Goal: Task Accomplishment & Management: Complete application form

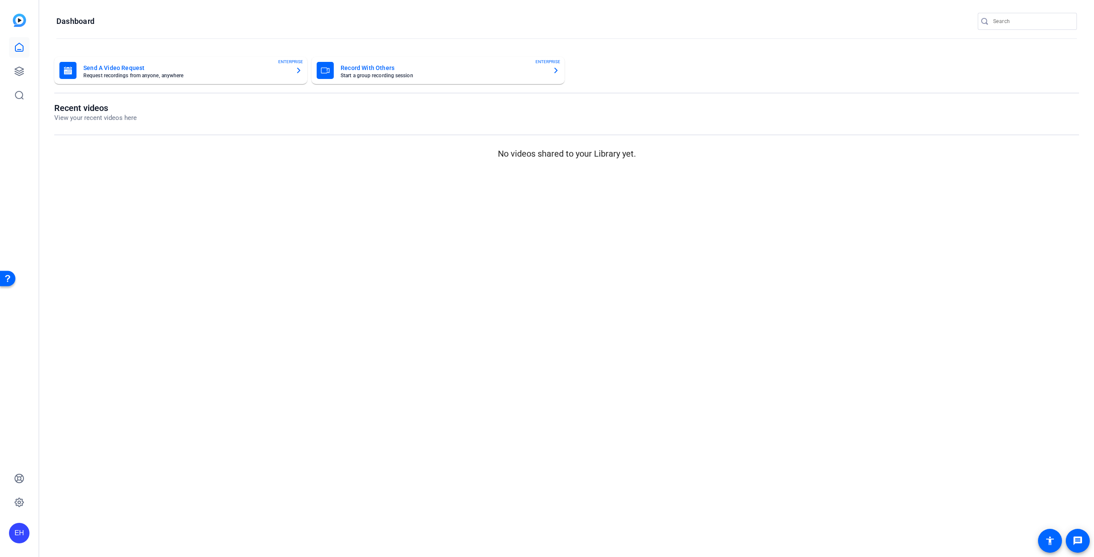
click at [188, 76] on mat-card-subtitle "Request recordings from anyone, anywhere" at bounding box center [185, 75] width 205 height 5
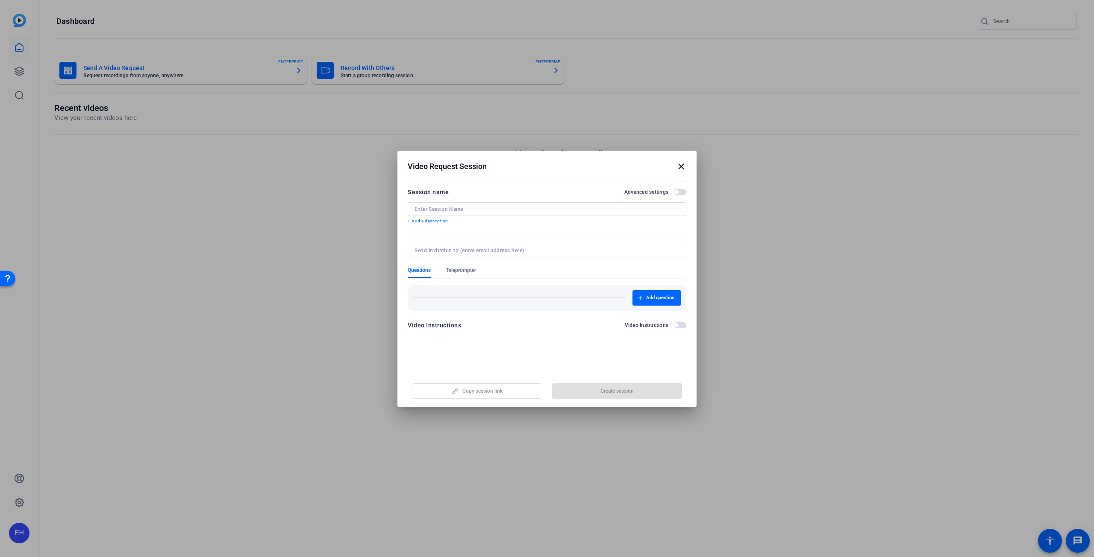
click at [481, 211] on input at bounding box center [546, 209] width 265 height 7
type input "Pillars Interview - [PERSON_NAME]"
click at [455, 249] on input at bounding box center [544, 250] width 261 height 7
click at [682, 191] on span "button" at bounding box center [679, 192] width 13 height 6
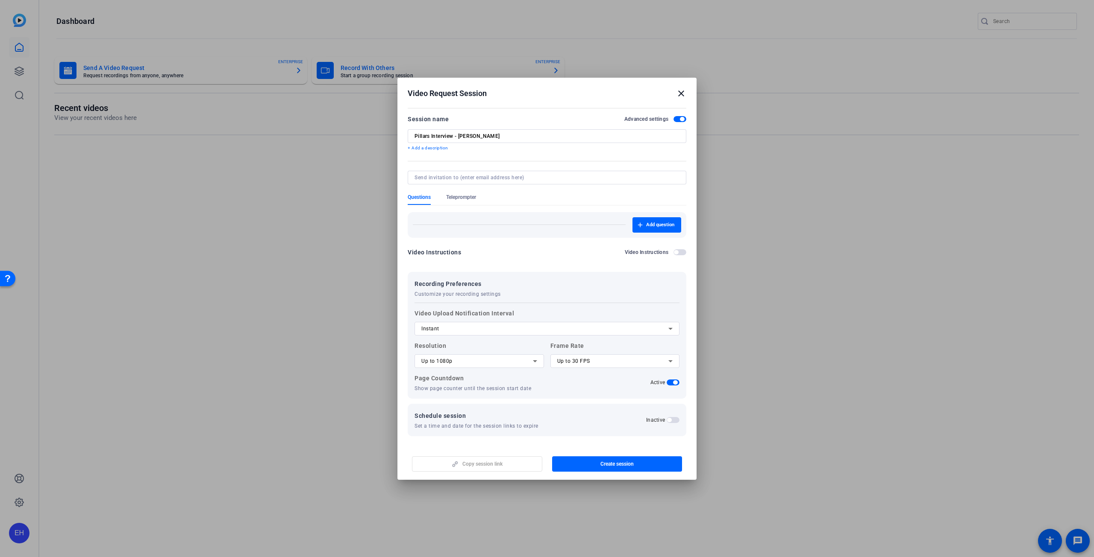
click at [457, 465] on div "Copy session link Create session" at bounding box center [547, 461] width 279 height 22
click at [485, 179] on input at bounding box center [544, 177] width 261 height 7
click at [467, 176] on input at bounding box center [544, 177] width 261 height 7
paste input ""[PERSON_NAME][EMAIL_ADDRESS][DOMAIN_NAME]" <[DOMAIN_NAME][EMAIL_ADDRESS][DOMAI…"
type input ""[PERSON_NAME][EMAIL_ADDRESS][DOMAIN_NAME]" <[DOMAIN_NAME][EMAIL_ADDRESS][DOMAI…"
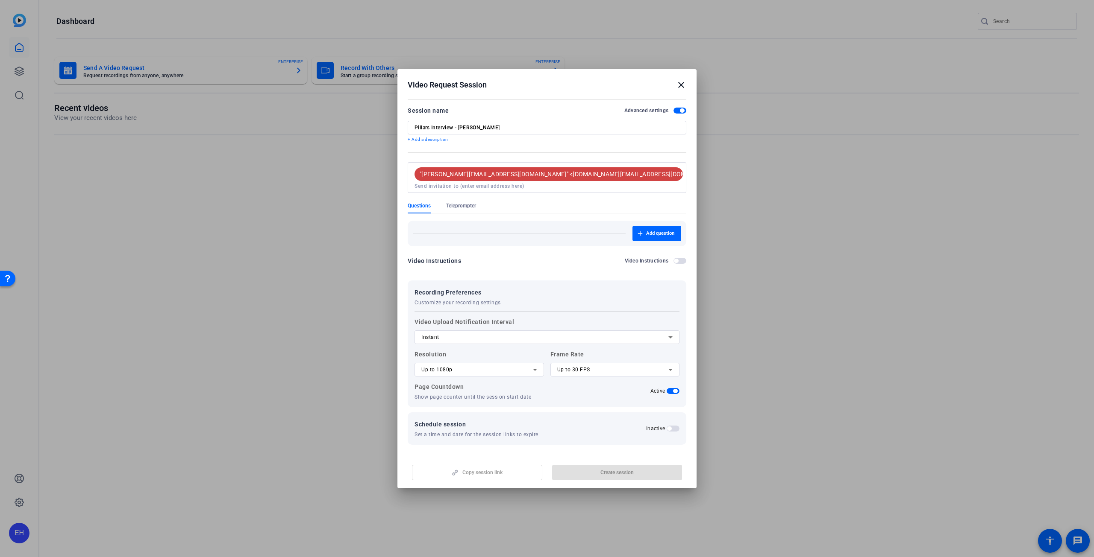
click at [450, 165] on form "Session name Advanced settings Pillars Interview - [PERSON_NAME] + Add a descri…" at bounding box center [547, 276] width 279 height 340
click at [721, 178] on mat-icon "cancel" at bounding box center [728, 174] width 15 height 8
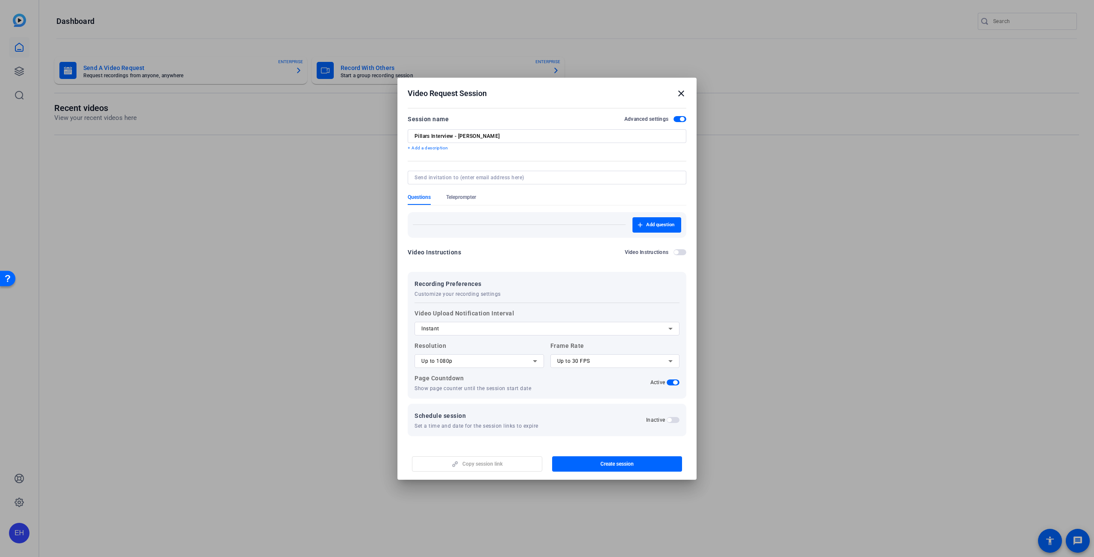
click at [482, 178] on input at bounding box center [544, 177] width 261 height 7
paste input ""[PERSON_NAME][EMAIL_ADDRESS][DOMAIN_NAME]" <[DOMAIN_NAME][EMAIL_ADDRESS][DOMAI…"
drag, startPoint x: 581, startPoint y: 178, endPoint x: 486, endPoint y: 173, distance: 95.4
click at [486, 173] on div ""[PERSON_NAME][EMAIL_ADDRESS][DOMAIN_NAME]" <[DOMAIN_NAME][EMAIL_ADDRESS][DOMAI…" at bounding box center [546, 178] width 265 height 14
click at [415, 177] on input ""[PERSON_NAME][EMAIL_ADDRESS][DOMAIN_NAME]" at bounding box center [544, 177] width 261 height 7
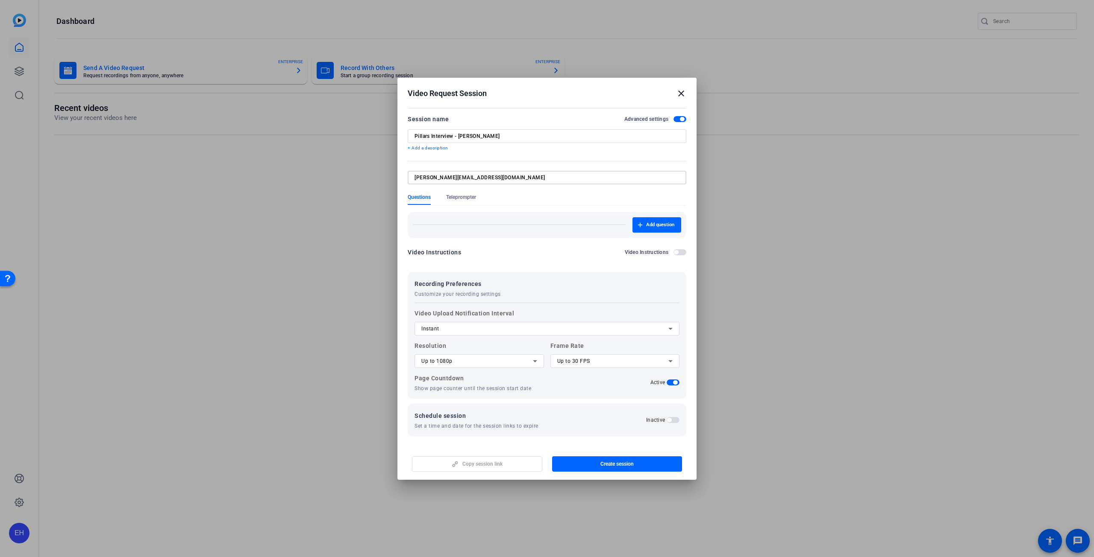
type input "[PERSON_NAME][EMAIL_ADDRESS][DOMAIN_NAME]"
click at [534, 194] on form "Session name Advanced settings Pillars Interview - [PERSON_NAME] + Add a descri…" at bounding box center [547, 275] width 279 height 323
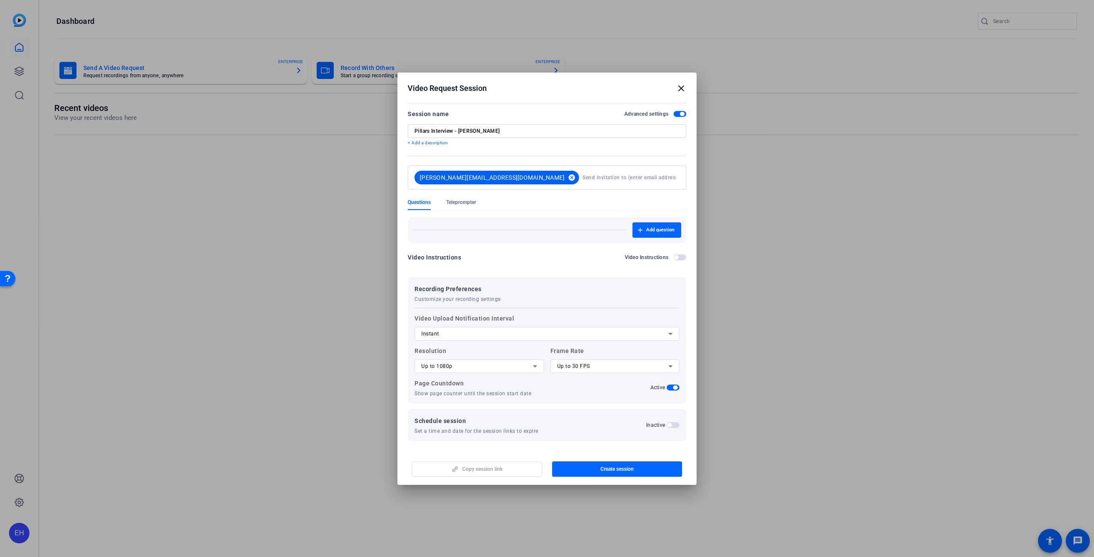
click at [564, 176] on mat-icon "cancel" at bounding box center [571, 178] width 15 height 8
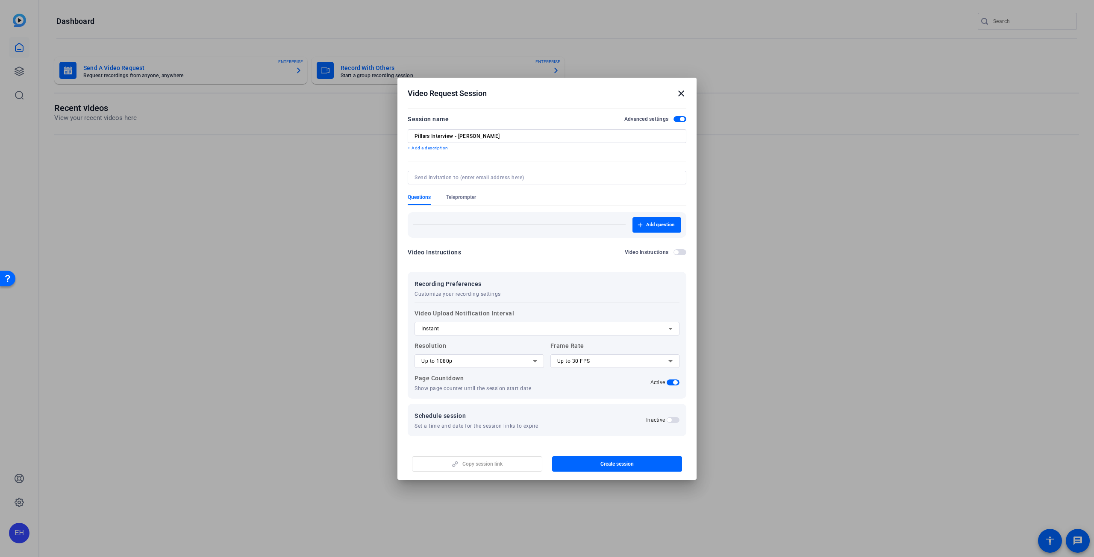
click at [679, 251] on span "button" at bounding box center [679, 252] width 13 height 6
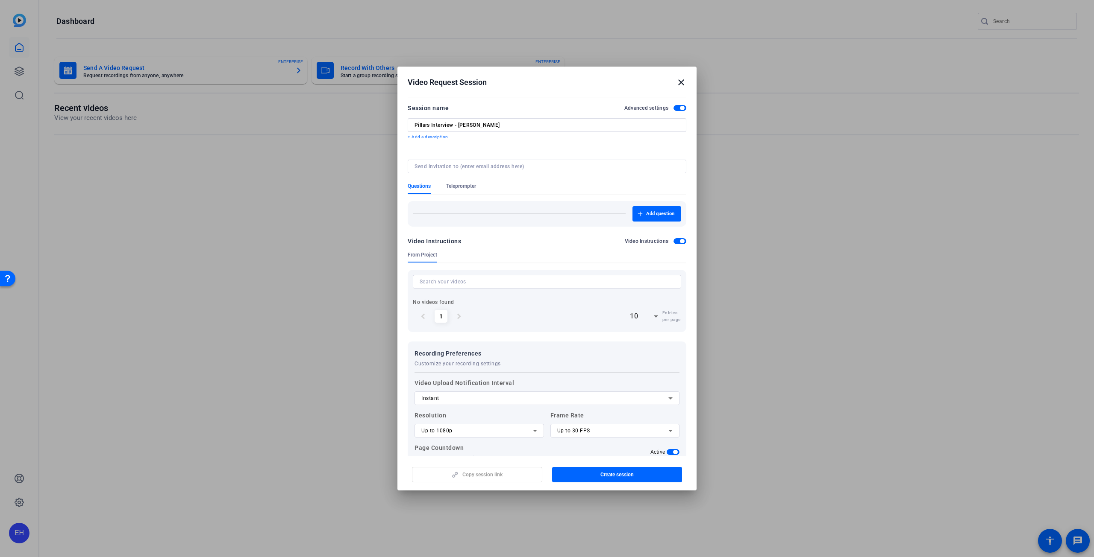
click at [680, 242] on span "button" at bounding box center [682, 241] width 4 height 4
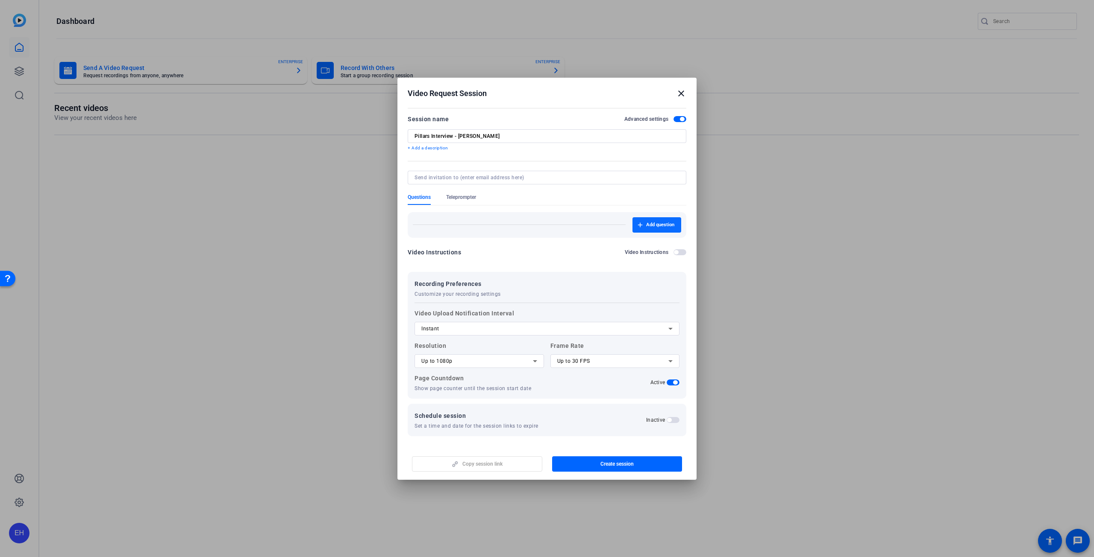
click at [660, 226] on span "Add question" at bounding box center [660, 225] width 28 height 7
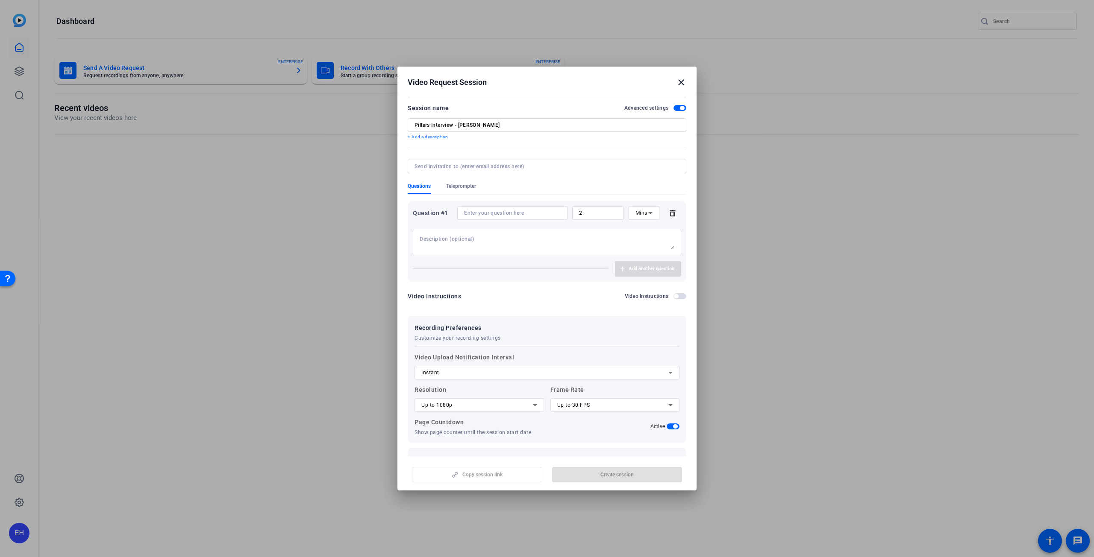
click at [477, 243] on textarea at bounding box center [546, 243] width 255 height 14
click at [473, 210] on input at bounding box center [512, 213] width 97 height 7
paste input "What does the Pillars of Strength scholarship mean to you?"
type input "What does the Pillars of Strength scholarship mean to you?"
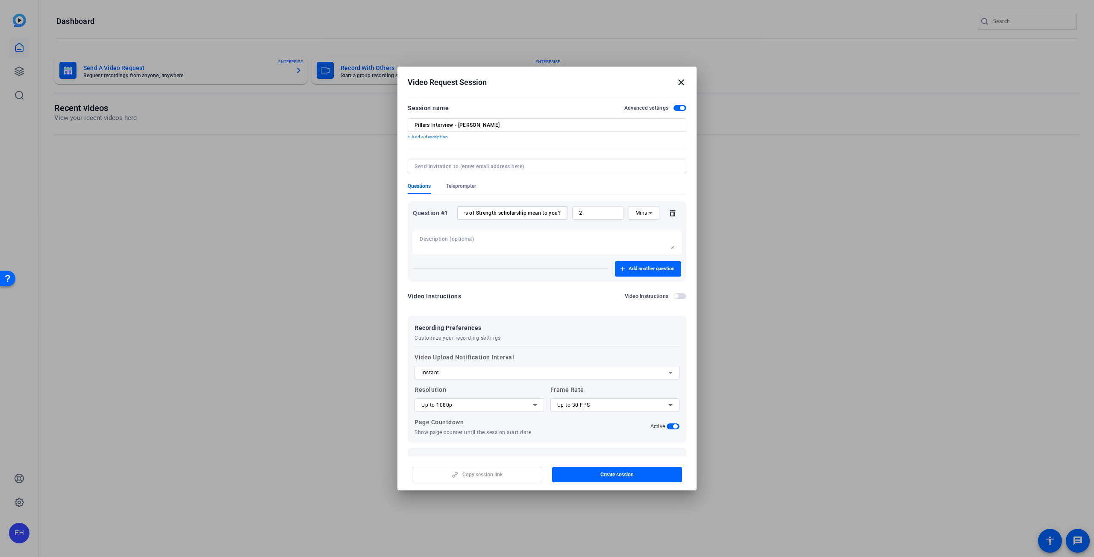
click at [645, 215] on icon at bounding box center [650, 213] width 10 height 10
click at [590, 211] on div at bounding box center [547, 278] width 1094 height 557
drag, startPoint x: 586, startPoint y: 212, endPoint x: 577, endPoint y: 213, distance: 9.0
click at [579, 213] on input "2" at bounding box center [598, 213] width 38 height 7
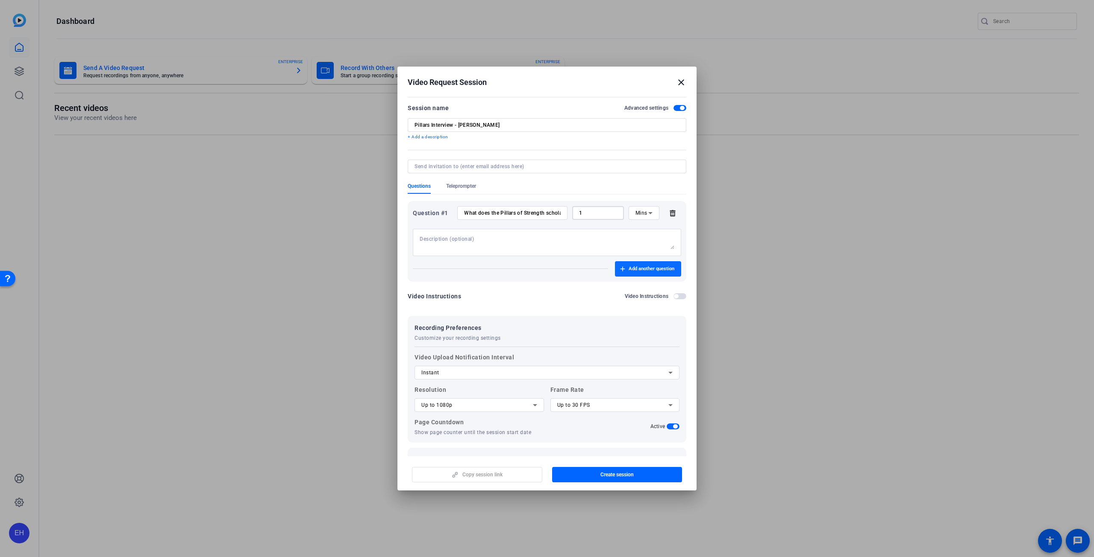
type input "1"
click at [636, 267] on span "Add another question" at bounding box center [651, 269] width 46 height 7
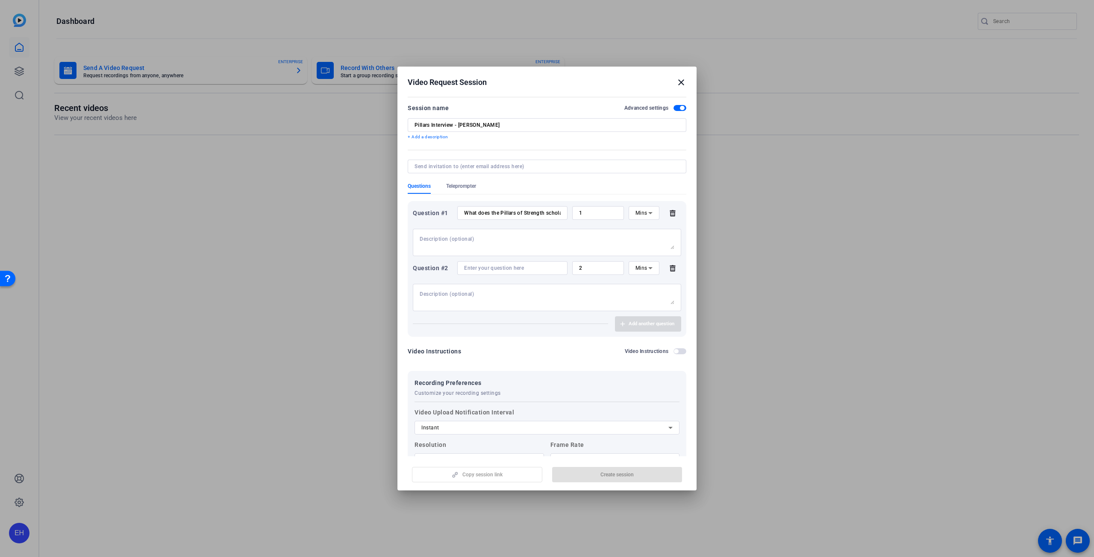
click at [471, 267] on input at bounding box center [512, 268] width 97 height 7
paste input "How has your role as a caregiver shaped your academic and personal journey?"
type input "How has your role as a caregiver shaped your academic and personal journey?"
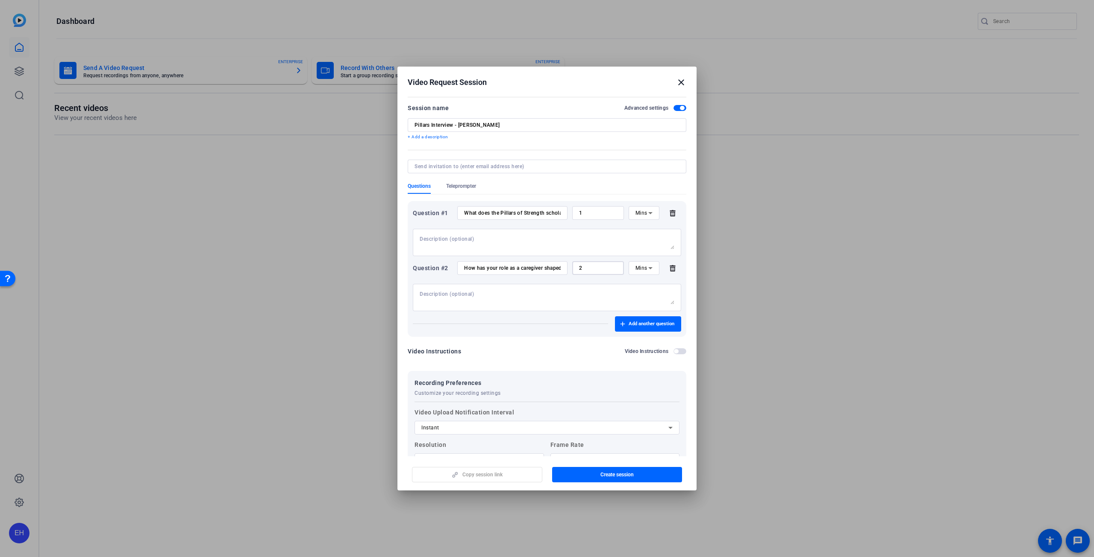
drag, startPoint x: 588, startPoint y: 267, endPoint x: 573, endPoint y: 268, distance: 14.6
click at [573, 268] on div "2" at bounding box center [598, 268] width 52 height 14
type input "1"
click at [622, 329] on span "button" at bounding box center [648, 324] width 66 height 21
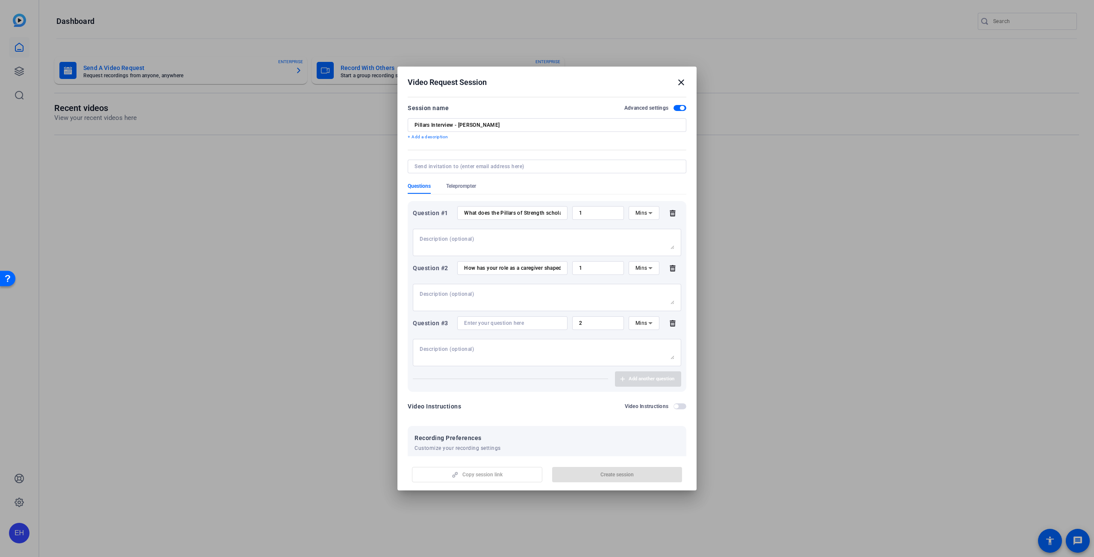
click at [502, 322] on input at bounding box center [512, 323] width 97 height 7
paste input "What advice would you give to other caregivers or students who may be consideri…"
type input "What advice would you give to other caregivers or students who may be consideri…"
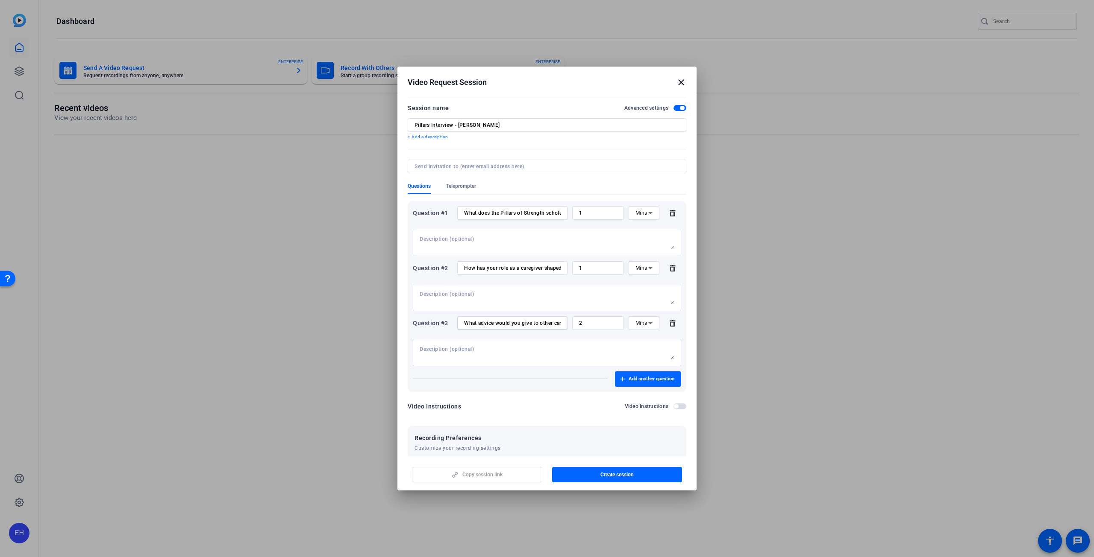
click at [581, 270] on input "1" at bounding box center [598, 268] width 38 height 7
drag, startPoint x: 579, startPoint y: 267, endPoint x: 574, endPoint y: 267, distance: 5.1
click at [574, 267] on div "1" at bounding box center [598, 268] width 52 height 14
type input "2"
drag, startPoint x: 582, startPoint y: 215, endPoint x: 567, endPoint y: 216, distance: 15.4
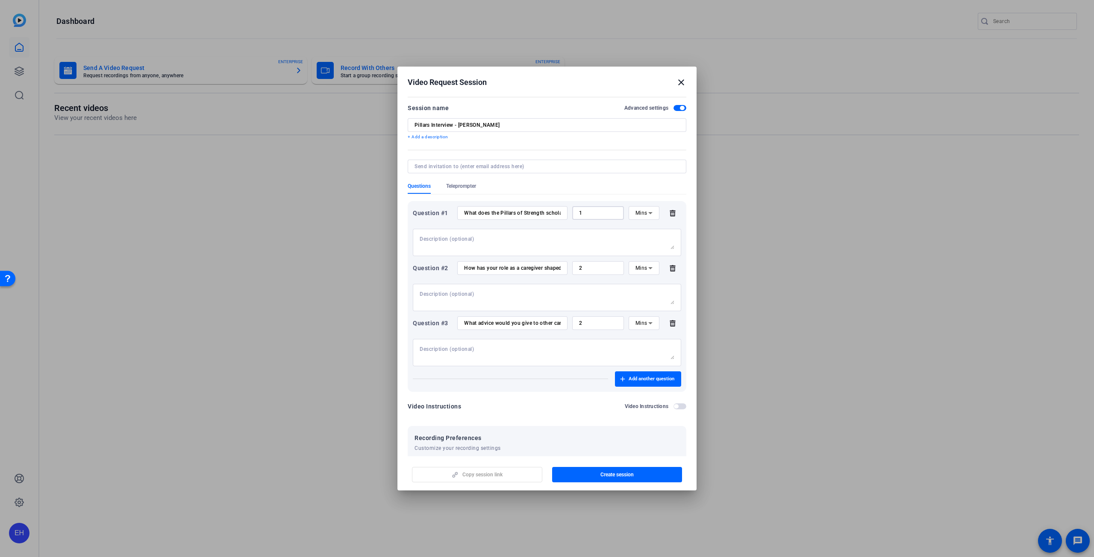
click at [567, 216] on div "Question #1 What does the Pillars of Strength scholarship mean to you? 1 Mins" at bounding box center [547, 213] width 268 height 14
type input "2"
click at [587, 403] on div "Video Instructions Video Instructions" at bounding box center [547, 407] width 279 height 10
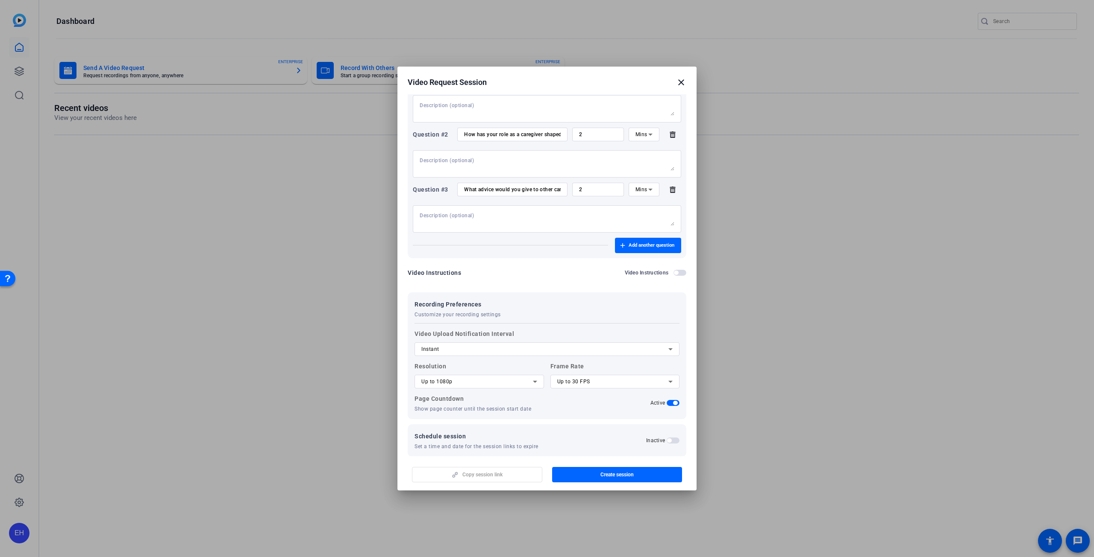
scroll to position [144, 0]
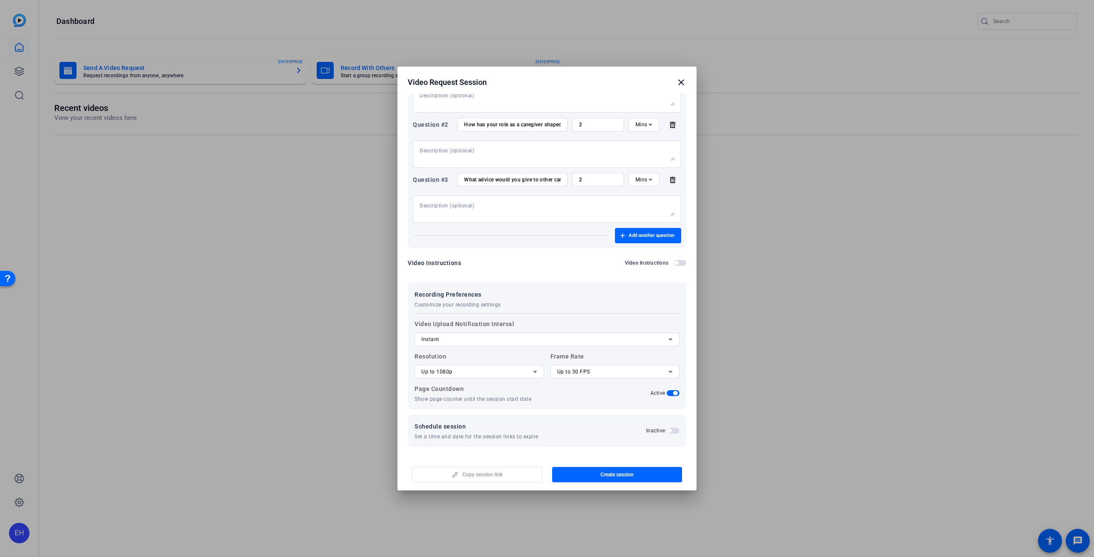
click at [667, 432] on span "button" at bounding box center [669, 431] width 4 height 4
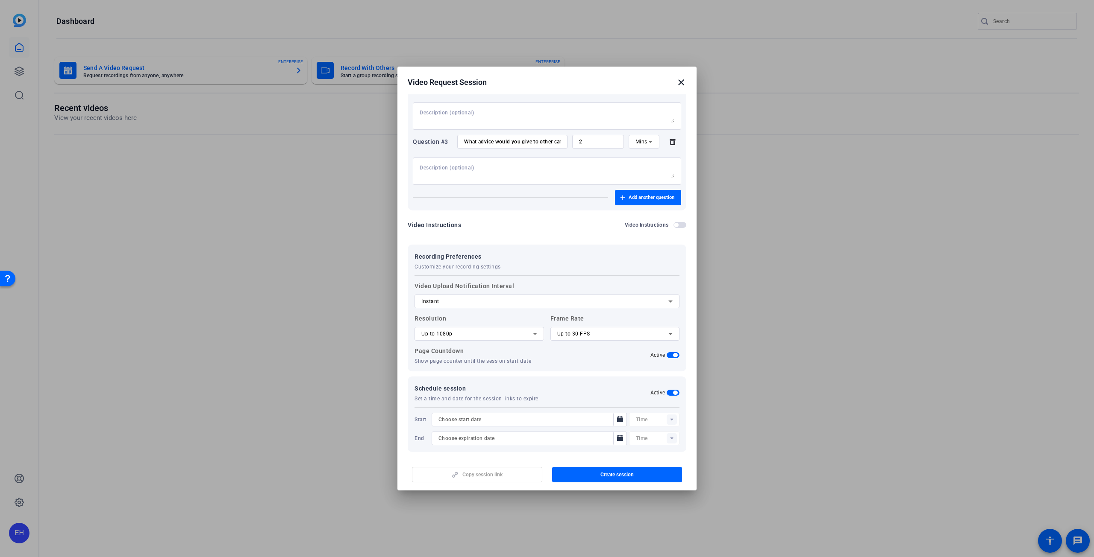
scroll to position [187, 0]
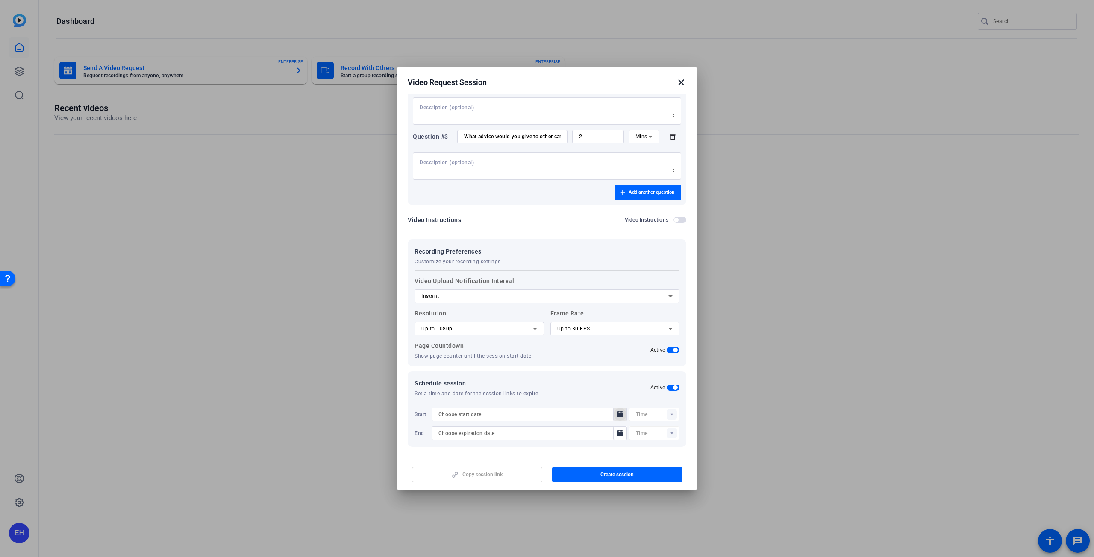
click at [617, 416] on icon "Open calendar" at bounding box center [620, 414] width 6 height 6
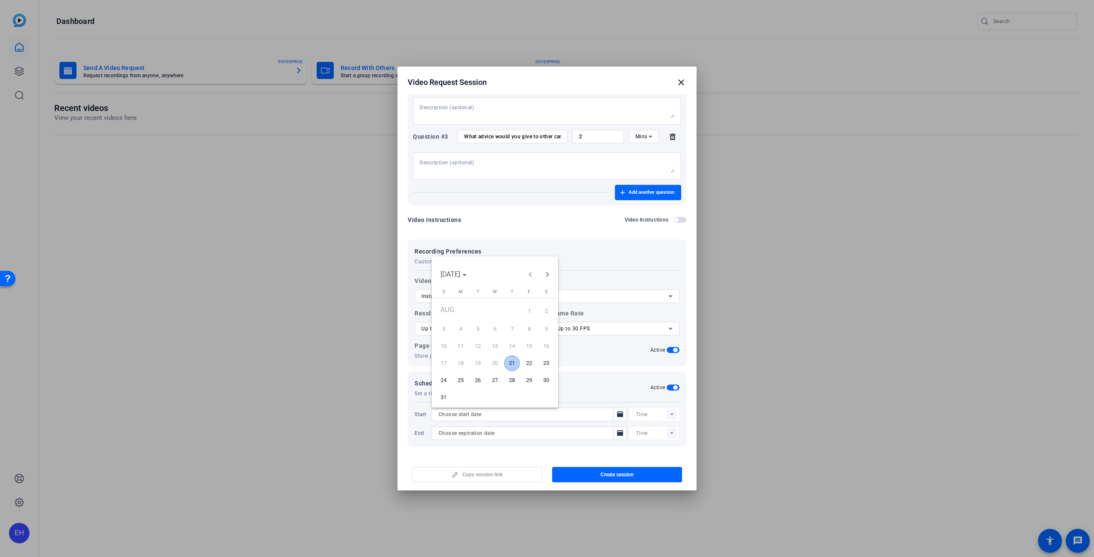
click at [510, 365] on span "21" at bounding box center [511, 363] width 15 height 15
type input "[DATE]"
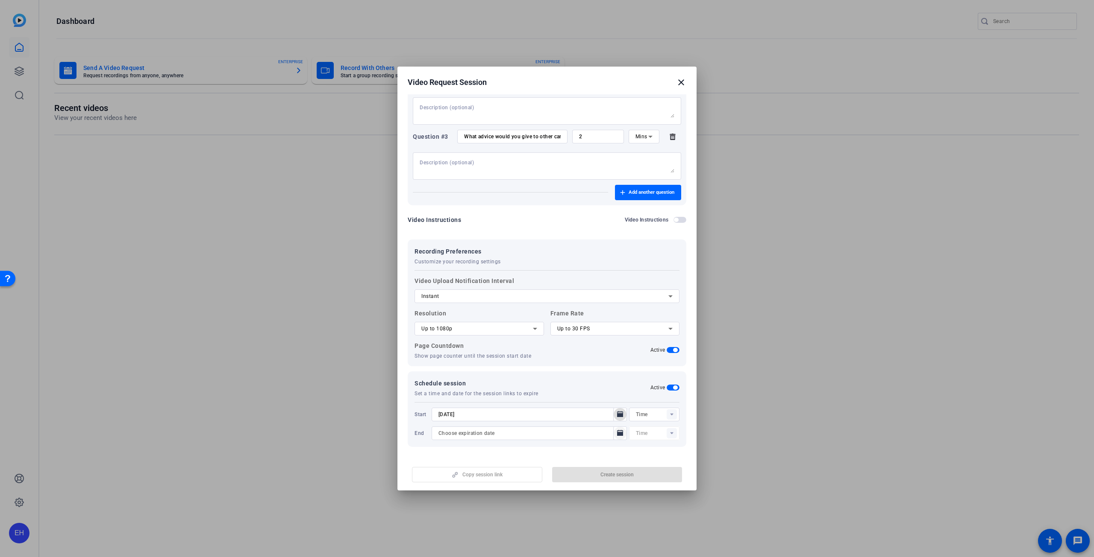
click at [619, 432] on icon "Open calendar" at bounding box center [620, 433] width 6 height 6
click at [470, 299] on span "Choose month and year" at bounding box center [453, 293] width 33 height 21
click at [535, 406] on span "2048" at bounding box center [539, 405] width 27 height 15
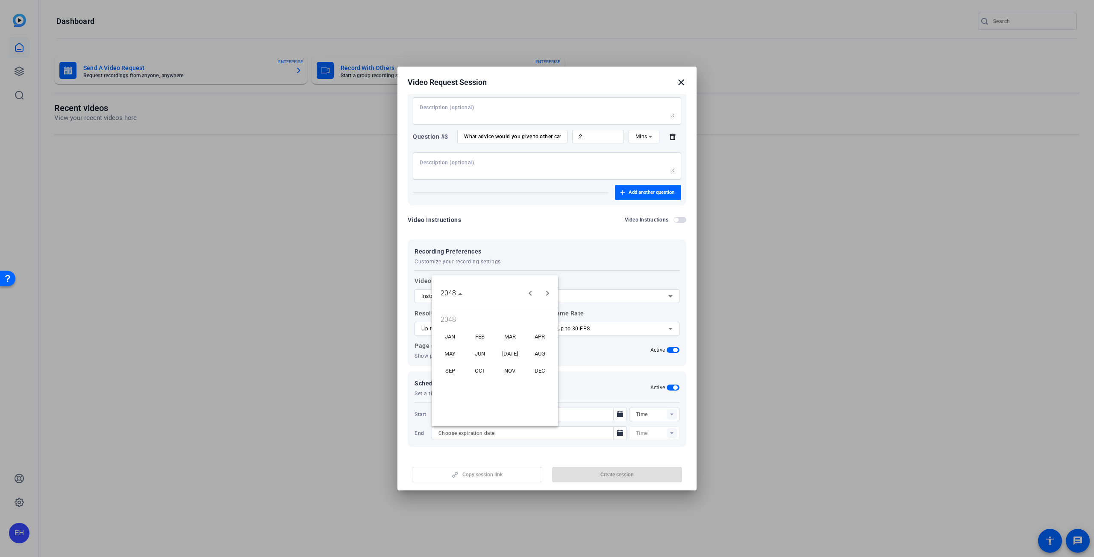
click at [537, 375] on span "DEC" at bounding box center [539, 371] width 27 height 15
click at [515, 411] on span "31" at bounding box center [511, 414] width 15 height 15
type input "[DATE]"
type input "12:57PM"
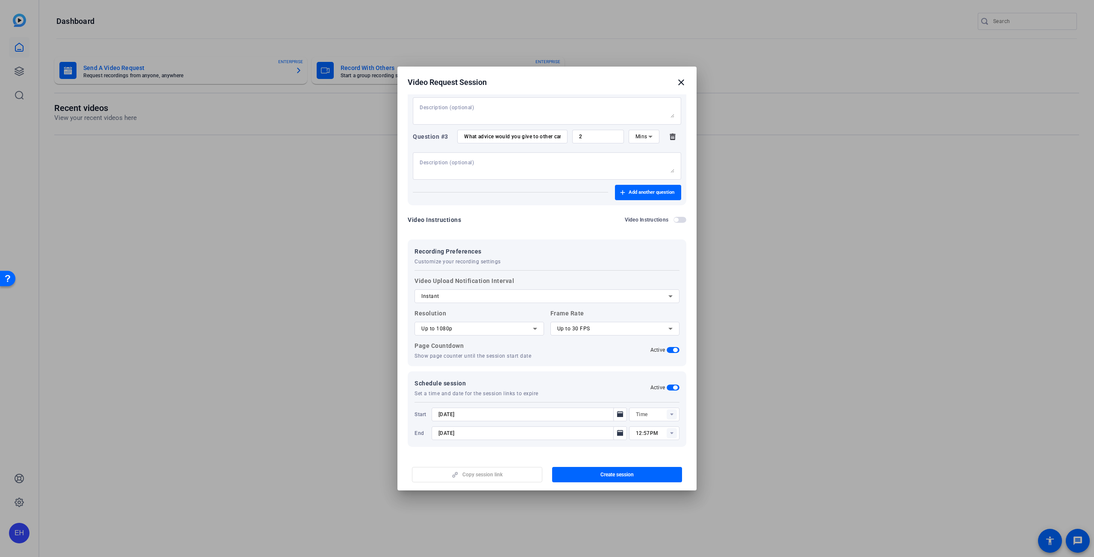
click at [475, 474] on div "Copy session link Create session" at bounding box center [547, 472] width 279 height 22
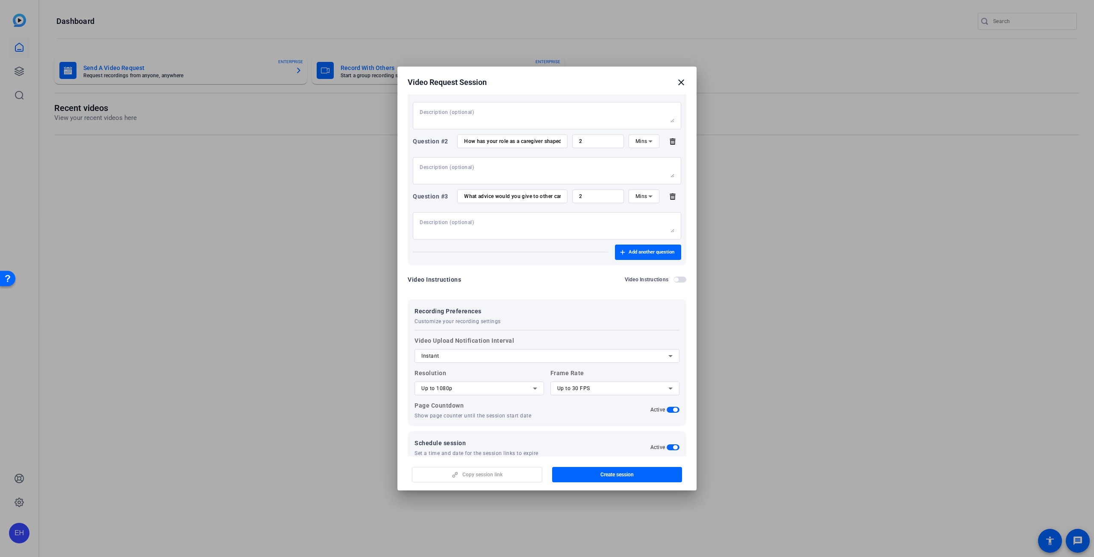
scroll to position [129, 0]
click at [654, 468] on span "button" at bounding box center [617, 475] width 130 height 21
type input "12:42PM"
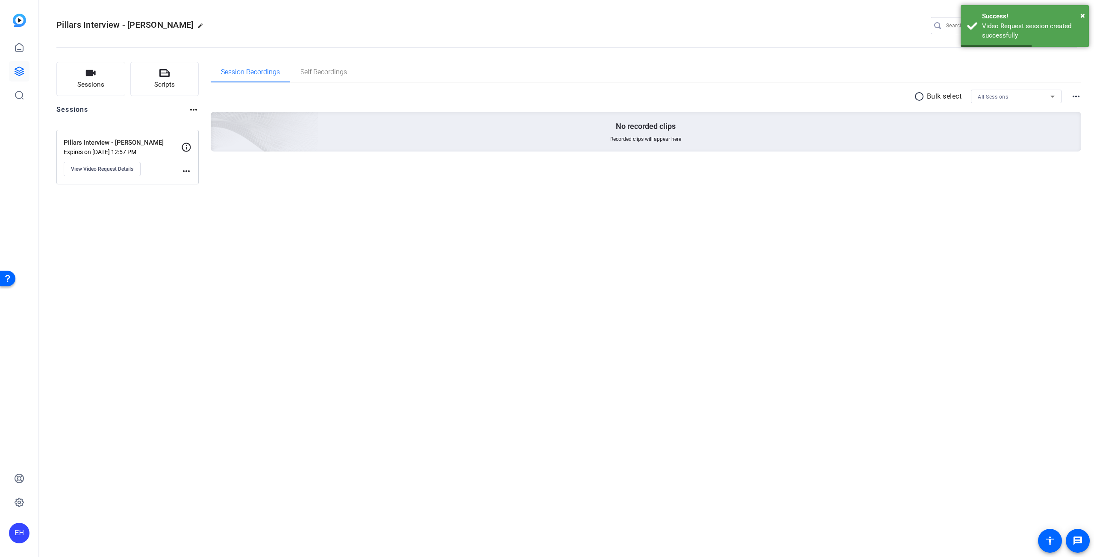
click at [188, 175] on mat-icon "more_horiz" at bounding box center [186, 171] width 10 height 10
click at [396, 210] on div at bounding box center [547, 278] width 1094 height 557
click at [109, 145] on p "Pillars Interview - [PERSON_NAME]" at bounding box center [122, 143] width 117 height 10
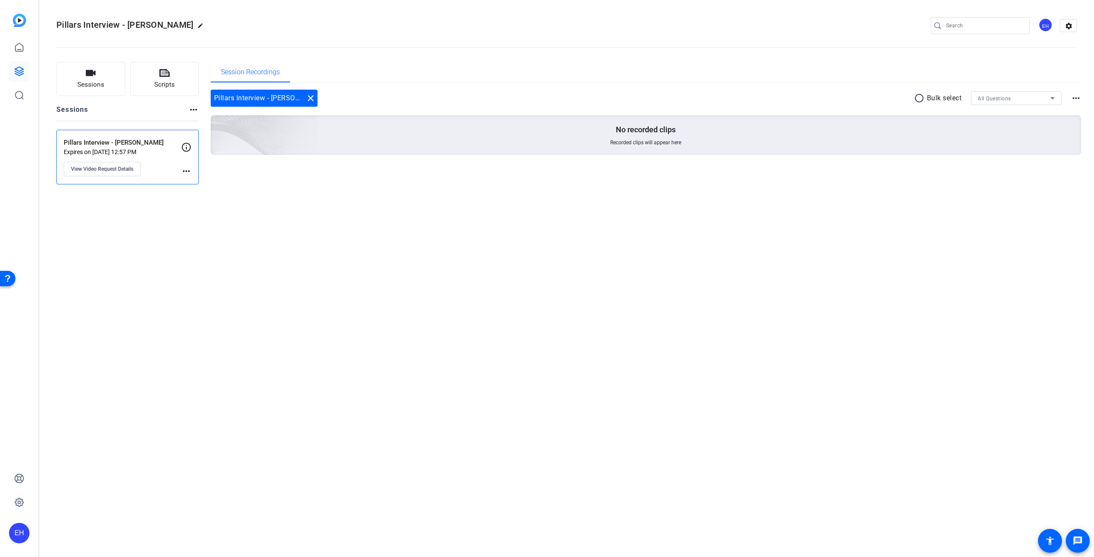
click at [182, 149] on icon at bounding box center [186, 147] width 10 height 10
click at [107, 170] on span "View Video Request Details" at bounding box center [102, 169] width 62 height 7
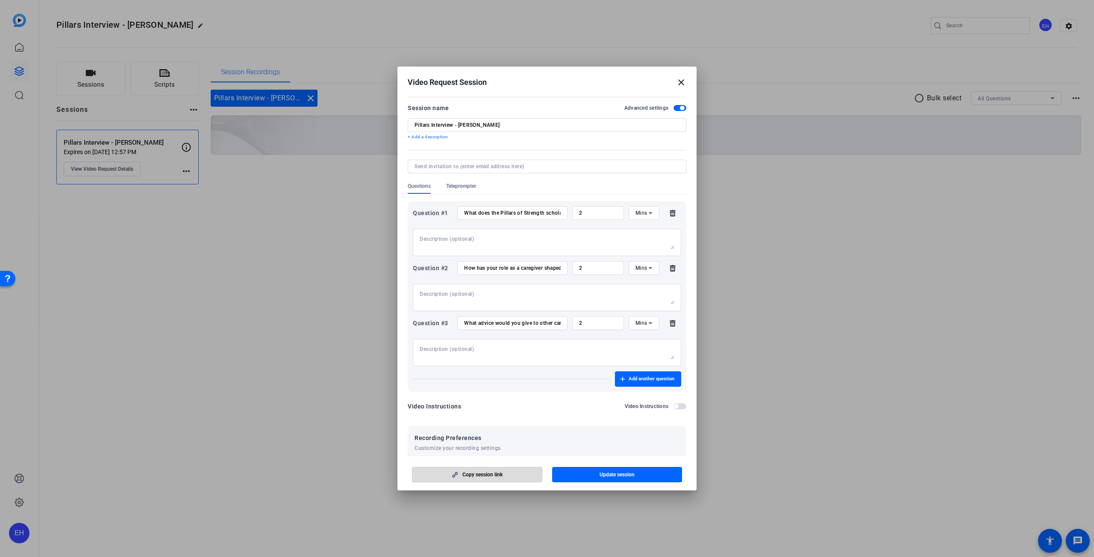
click at [513, 474] on span "button" at bounding box center [476, 475] width 129 height 21
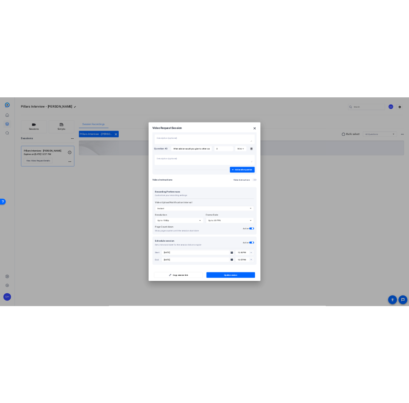
scroll to position [187, 0]
